Goal: Ask a question

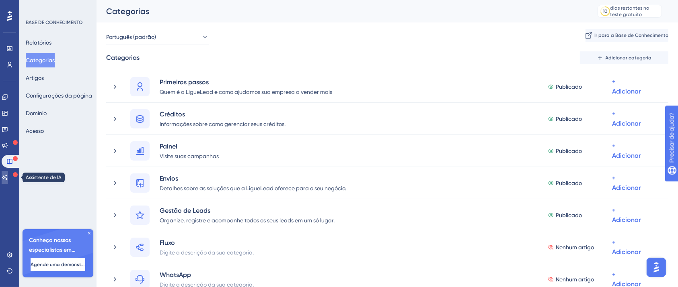
click at [8, 180] on icon at bounding box center [5, 177] width 6 height 6
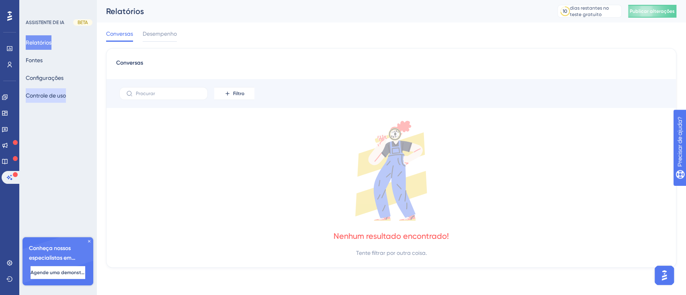
click at [48, 96] on font "Controle de uso" at bounding box center [46, 95] width 40 height 6
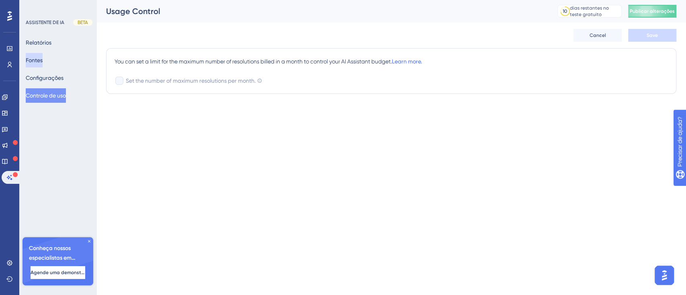
click at [41, 59] on font "Fontes" at bounding box center [34, 60] width 17 height 6
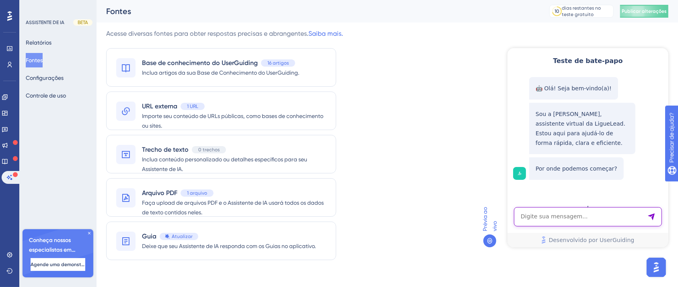
click at [570, 219] on textarea "Entrada de texto do assistente de IA" at bounding box center [587, 216] width 148 height 19
type textarea "crédito"
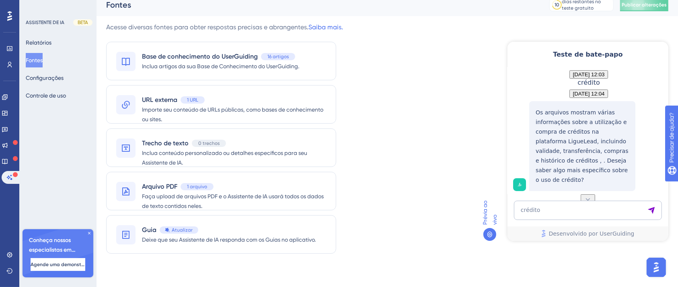
scroll to position [8, 0]
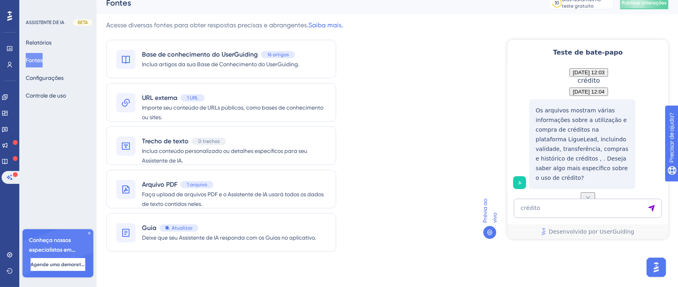
click at [590, 193] on icon at bounding box center [587, 197] width 8 height 8
click at [587, 205] on textarea "crédito" at bounding box center [587, 208] width 148 height 19
type textarea "troca"
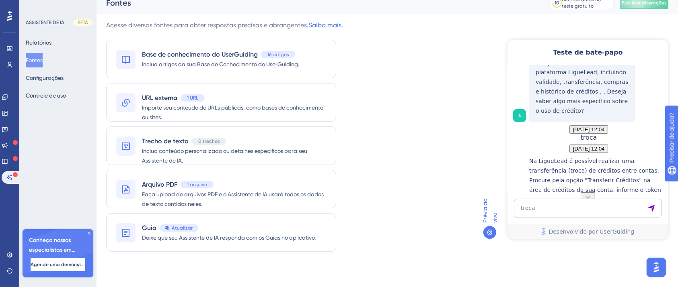
scroll to position [259, 0]
